Goal: Information Seeking & Learning: Find specific fact

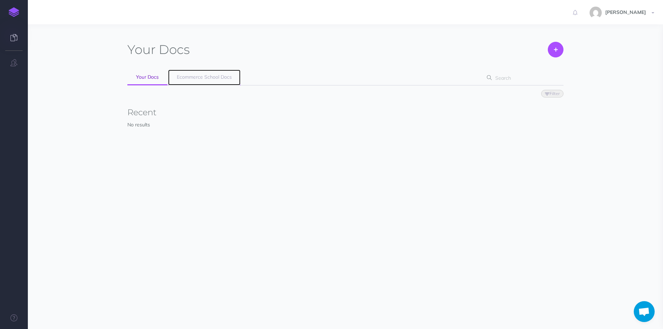
click at [217, 76] on span "Ecommerce School Docs" at bounding box center [204, 77] width 55 height 6
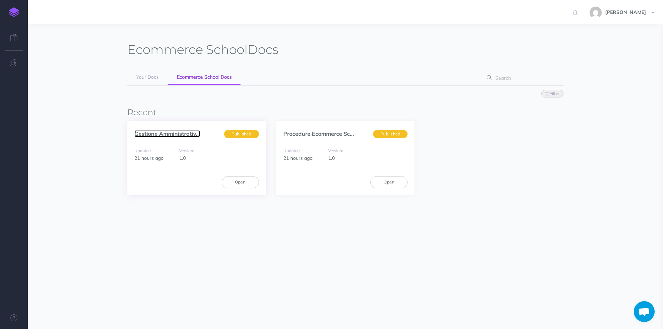
click at [182, 132] on link "Gestione Amministrativ..." at bounding box center [167, 133] width 66 height 7
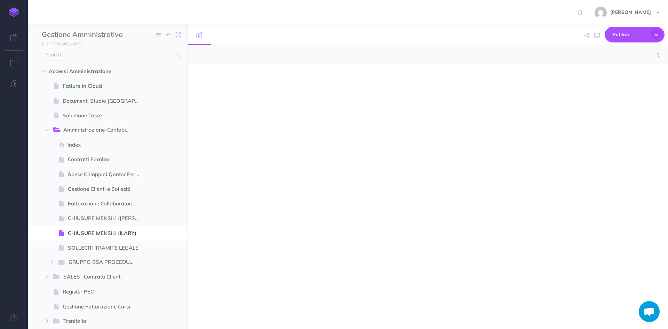
click at [98, 51] on input "text" at bounding box center [107, 55] width 130 height 13
select select "null"
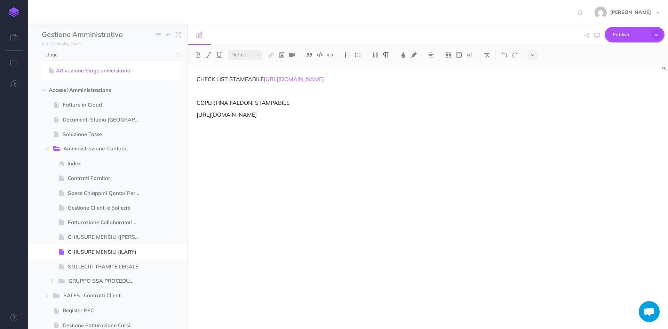
type input "stage"
click at [98, 72] on link "Attivazione Stage universitario" at bounding box center [111, 70] width 128 height 8
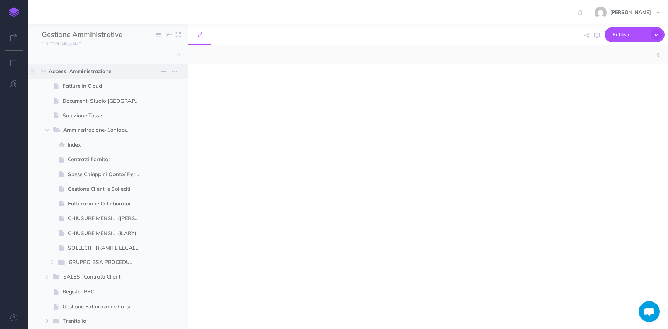
select select "null"
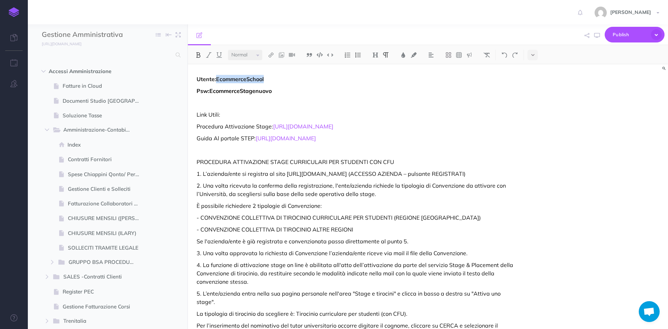
drag, startPoint x: 274, startPoint y: 78, endPoint x: 216, endPoint y: 80, distance: 58.5
click at [216, 80] on p "Utente:EcommerceSchool" at bounding box center [356, 79] width 319 height 8
copy strong "EcommerceSchool"
